Goal: Navigation & Orientation: Find specific page/section

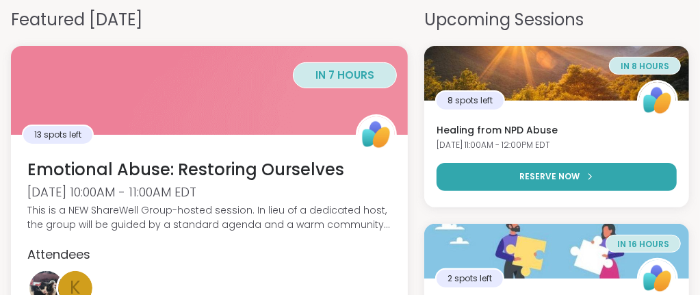
scroll to position [68, 0]
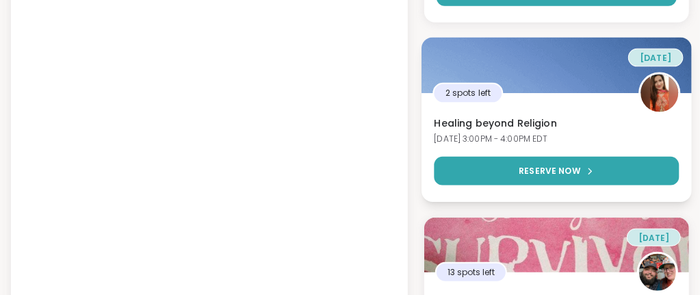
scroll to position [479, 0]
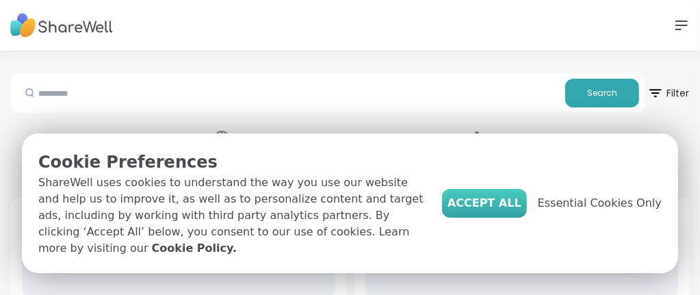
click at [505, 206] on span "Accept All" at bounding box center [485, 203] width 74 height 16
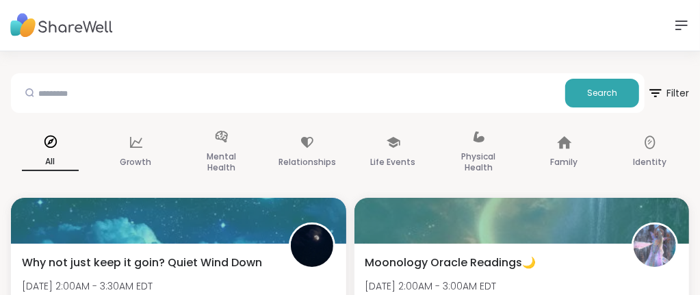
click at [0, 0] on link "Home" at bounding box center [0, 0] width 0 height 0
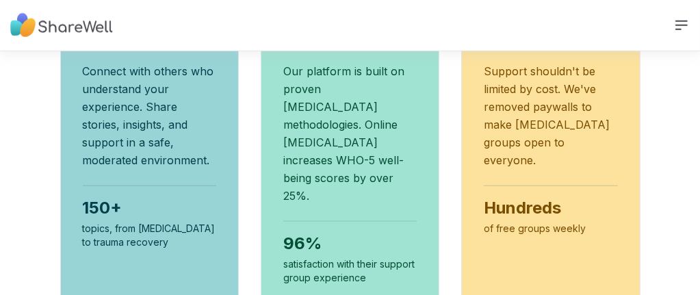
scroll to position [890, 0]
